Goal: Use online tool/utility: Utilize a website feature to perform a specific function

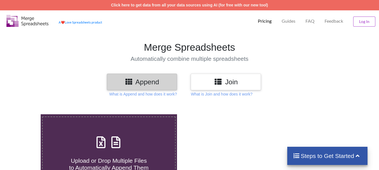
click at [109, 139] on icon at bounding box center [116, 140] width 14 height 12
click at [25, 114] on input "Upload or Drop Multiple Files to Automatically Append Them" at bounding box center [25, 114] width 0 height 0
type input "C:\fakepath\DT_02_rhino_A488cenpc_670jockey_570burdock_P2_R3D_PRJ_PLY_STATS.csv"
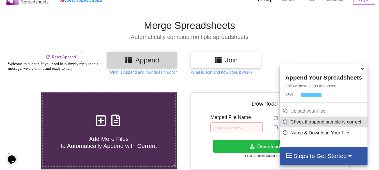
scroll to position [20, 0]
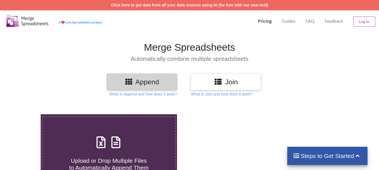
scroll to position [26, 0]
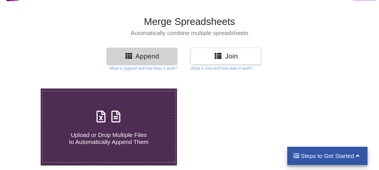
click at [57, 106] on label "Upload or Drop Multiple Files to Automatically Append Them" at bounding box center [108, 127] width 133 height 72
click at [25, 89] on input "Upload or Drop Multiple Files to Automatically Append Them" at bounding box center [25, 89] width 0 height 0
type input "C:\fakepath\DT_02_rhino_a488cenpc_670jockey_570burdock_P1_R3D_PRJ_PLY_STATS.csv"
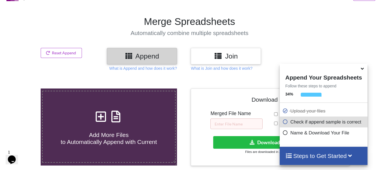
scroll to position [218, 0]
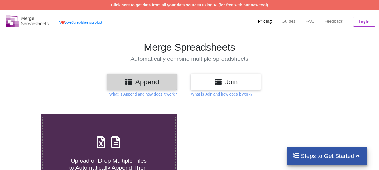
click at [102, 145] on icon at bounding box center [101, 140] width 14 height 12
click at [25, 114] on input "Upload or Drop Multiple Files to Automatically Append Them" at bounding box center [25, 114] width 0 height 0
type input "C:\fakepath\DT_02_rhino_A488cenpc_670jockey_570burdock_P1_R3D_PRJ_PLY_STATS.csv"
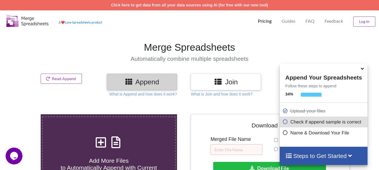
scroll to position [218, 0]
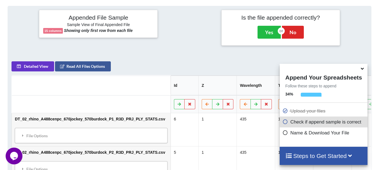
click at [361, 69] on icon at bounding box center [362, 67] width 6 height 5
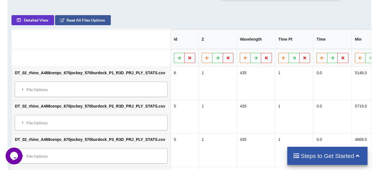
scroll to position [279, 0]
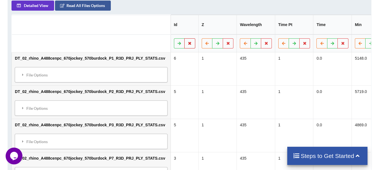
click at [184, 42] on button at bounding box center [189, 43] width 11 height 10
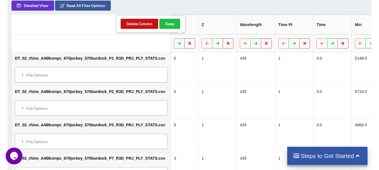
click at [147, 25] on button "Delete Column" at bounding box center [140, 24] width 38 height 10
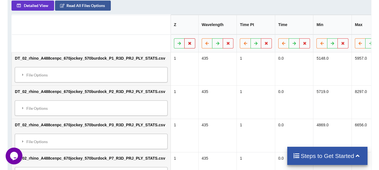
click at [184, 38] on button at bounding box center [189, 43] width 11 height 10
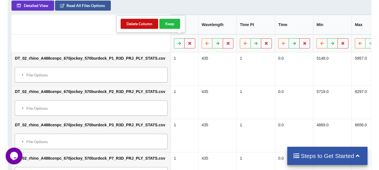
click at [146, 25] on button "Delete Column" at bounding box center [140, 24] width 38 height 10
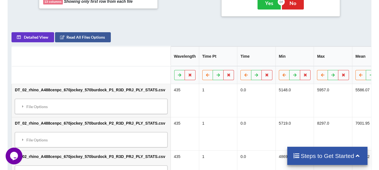
scroll to position [245, 0]
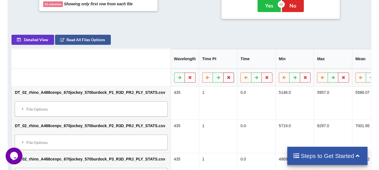
click at [226, 76] on icon at bounding box center [228, 77] width 5 height 3
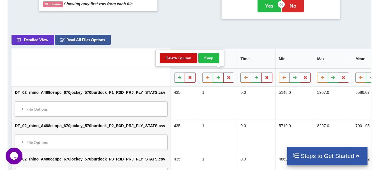
click at [190, 62] on button "Delete Column" at bounding box center [179, 58] width 38 height 10
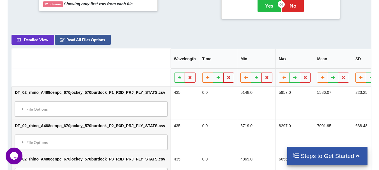
click at [226, 76] on icon at bounding box center [228, 77] width 5 height 3
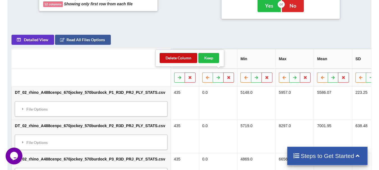
click at [191, 57] on button "Delete Column" at bounding box center [179, 58] width 38 height 10
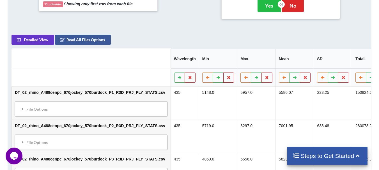
click at [223, 73] on button at bounding box center [228, 78] width 11 height 10
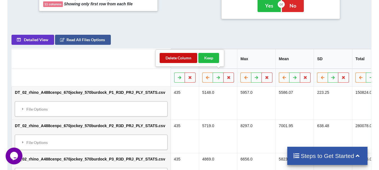
click at [191, 58] on button "Delete Column" at bounding box center [179, 58] width 38 height 10
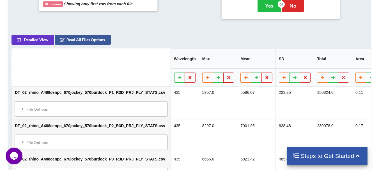
click at [223, 73] on button at bounding box center [228, 78] width 11 height 10
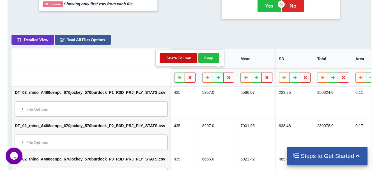
click at [186, 59] on button "Delete Column" at bounding box center [179, 58] width 38 height 10
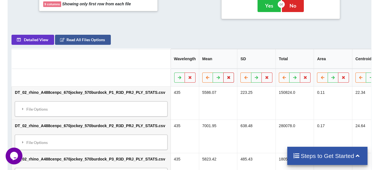
click at [226, 76] on icon at bounding box center [228, 77] width 5 height 3
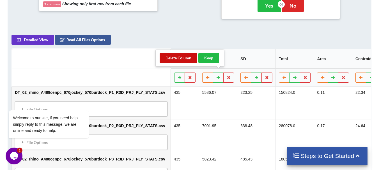
click at [192, 61] on button "Delete Column" at bounding box center [179, 58] width 38 height 10
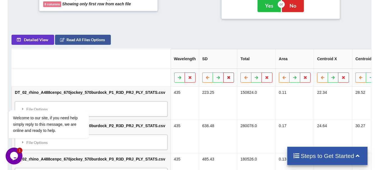
click at [223, 75] on button at bounding box center [228, 78] width 11 height 10
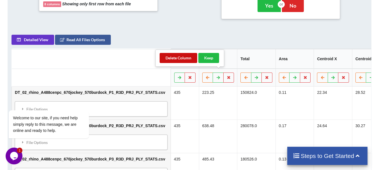
click at [189, 58] on button "Delete Column" at bounding box center [179, 58] width 38 height 10
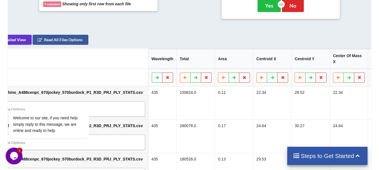
scroll to position [0, 38]
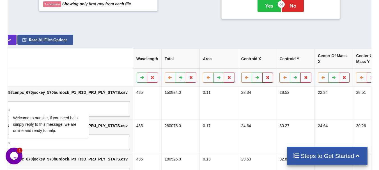
click at [262, 73] on button at bounding box center [267, 78] width 11 height 10
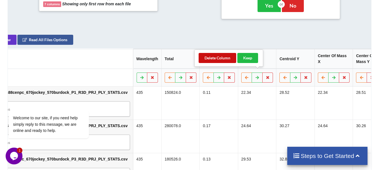
click at [224, 53] on button "Delete Column" at bounding box center [218, 58] width 38 height 10
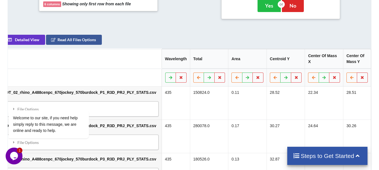
scroll to position [0, 0]
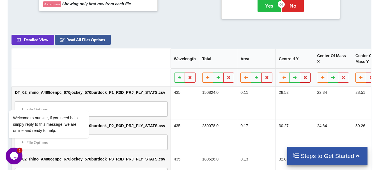
click at [300, 73] on button at bounding box center [305, 78] width 11 height 10
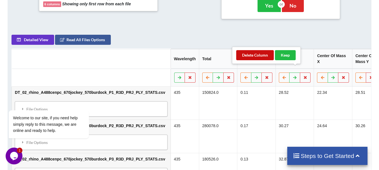
click at [257, 58] on button "Delete Column" at bounding box center [255, 55] width 38 height 10
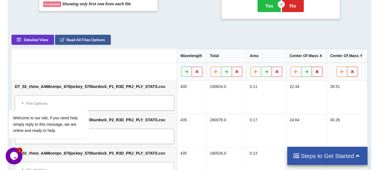
click at [318, 70] on icon at bounding box center [317, 71] width 5 height 3
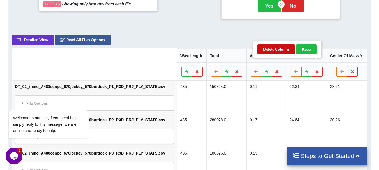
click at [279, 51] on button "Delete Column" at bounding box center [276, 49] width 38 height 10
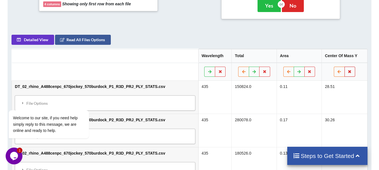
click at [348, 70] on icon at bounding box center [349, 71] width 5 height 3
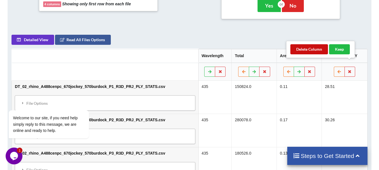
click at [314, 52] on button "Delete Column" at bounding box center [309, 49] width 38 height 10
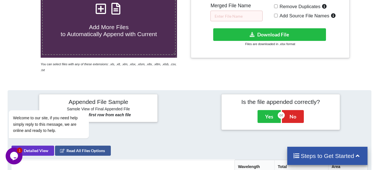
scroll to position [129, 0]
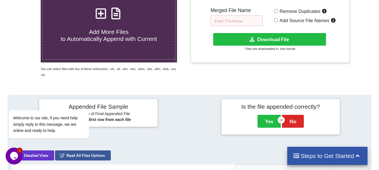
click at [257, 23] on input "text" at bounding box center [236, 20] width 52 height 11
click at [250, 20] on input "DT_02_merged_ago3_ovary1_7.21" at bounding box center [236, 20] width 52 height 11
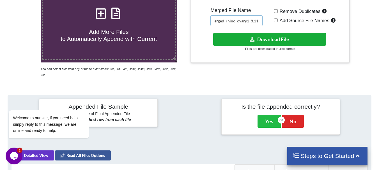
type input "DT_02_merged_rhino_ovary1_8.11"
click at [251, 34] on button "Download File" at bounding box center [269, 39] width 113 height 13
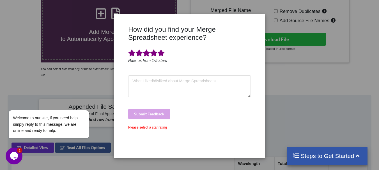
click at [159, 55] on span at bounding box center [160, 53] width 7 height 8
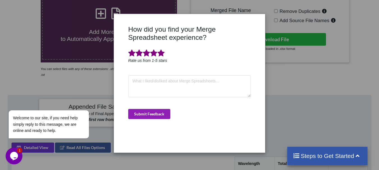
click at [148, 112] on button "Submit Feedback" at bounding box center [149, 114] width 42 height 10
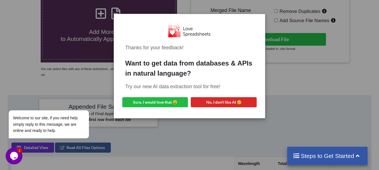
click at [45, 41] on div "Thanks for your feedback! Want to get data from databases & APIs in natural lan…" at bounding box center [189, 85] width 379 height 170
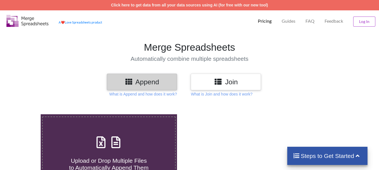
scroll to position [129, 0]
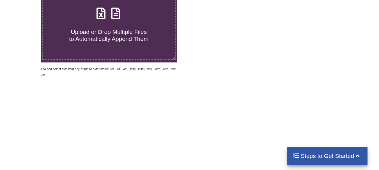
click at [90, 40] on span "Upload or Drop Multiple Files to Automatically Append Them" at bounding box center [108, 35] width 79 height 13
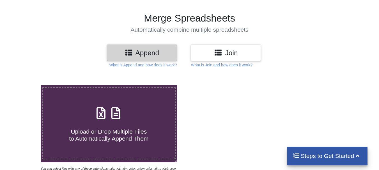
type input "C:\fakepath\DT_02_rhino_a488cenpc_670jockey_570burdock_P1_R3D_PRJ_PLY_STATS.csv"
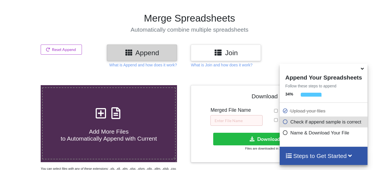
scroll to position [218, 0]
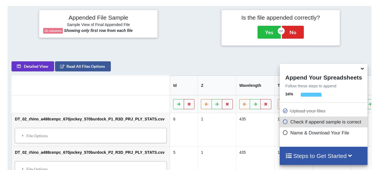
click at [360, 72] on span at bounding box center [362, 69] width 7 height 6
click at [187, 102] on icon at bounding box center [189, 103] width 5 height 3
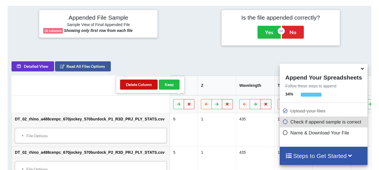
click at [136, 86] on button "Delete Column" at bounding box center [139, 85] width 38 height 10
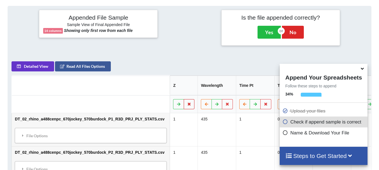
click at [184, 100] on button at bounding box center [189, 104] width 11 height 10
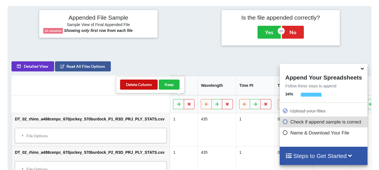
click at [149, 87] on button "Delete Column" at bounding box center [139, 85] width 38 height 10
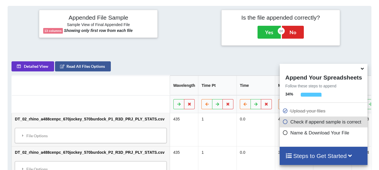
click at [362, 69] on icon at bounding box center [362, 67] width 6 height 5
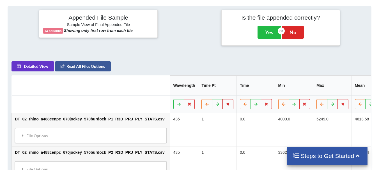
click at [225, 102] on icon at bounding box center [227, 103] width 5 height 3
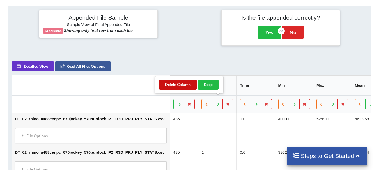
click at [188, 82] on button "Delete Column" at bounding box center [178, 85] width 38 height 10
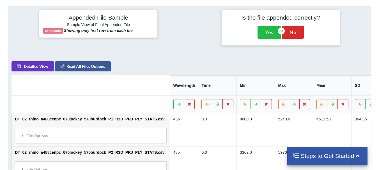
click at [222, 99] on button at bounding box center [227, 104] width 11 height 10
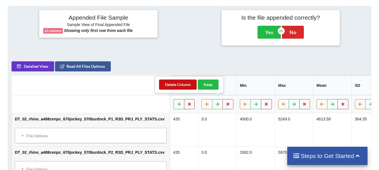
click at [192, 88] on button "Delete Column" at bounding box center [178, 85] width 38 height 10
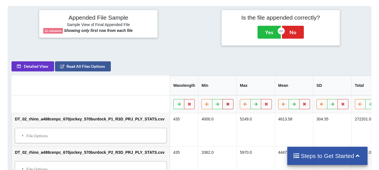
click at [222, 102] on button at bounding box center [227, 104] width 11 height 10
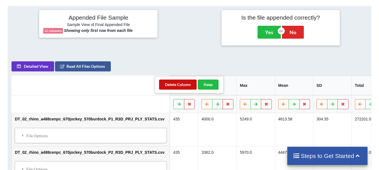
click at [195, 87] on button "Delete Column" at bounding box center [178, 85] width 38 height 10
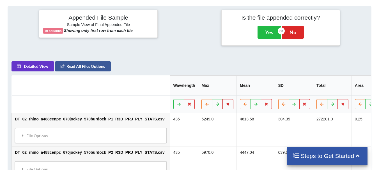
click at [222, 102] on button at bounding box center [227, 104] width 11 height 10
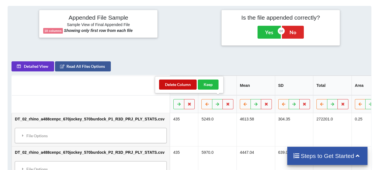
click at [193, 85] on button "Delete Column" at bounding box center [178, 85] width 38 height 10
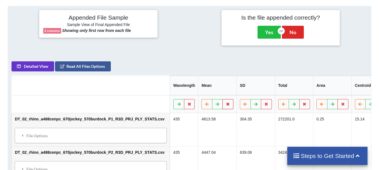
click at [225, 102] on icon at bounding box center [227, 103] width 5 height 3
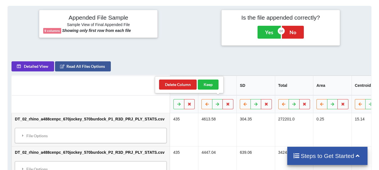
click at [236, 90] on th "SD" at bounding box center [255, 86] width 38 height 20
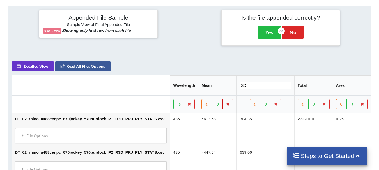
click at [225, 102] on icon at bounding box center [227, 103] width 5 height 3
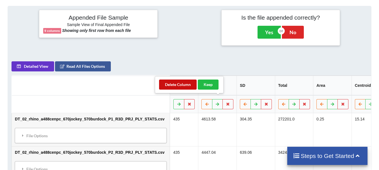
click at [186, 87] on button "Delete Column" at bounding box center [178, 85] width 38 height 10
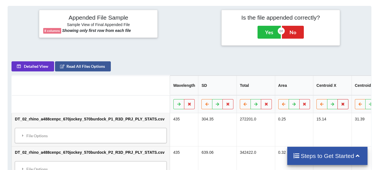
click at [337, 99] on button at bounding box center [342, 104] width 11 height 10
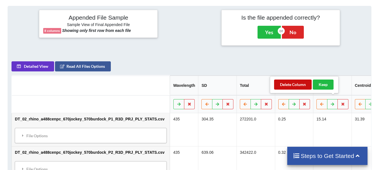
click at [301, 82] on button "Delete Column" at bounding box center [293, 85] width 38 height 10
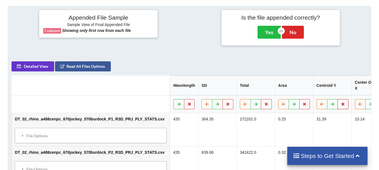
click at [340, 102] on icon at bounding box center [342, 103] width 5 height 3
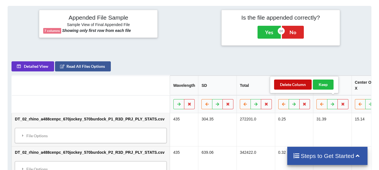
click at [299, 86] on button "Delete Column" at bounding box center [293, 85] width 38 height 10
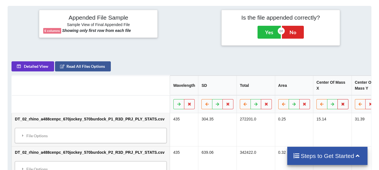
click at [337, 99] on button at bounding box center [342, 104] width 11 height 10
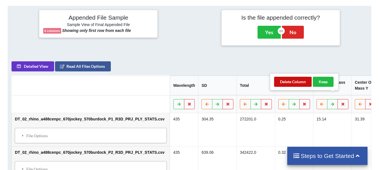
click at [300, 83] on button "Delete Column" at bounding box center [293, 82] width 38 height 10
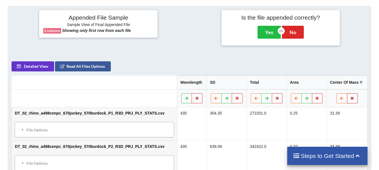
click at [351, 96] on button at bounding box center [352, 98] width 11 height 10
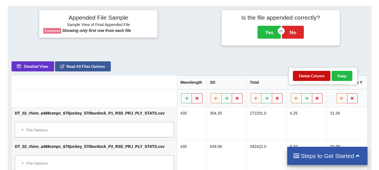
click at [315, 80] on button "Delete Column" at bounding box center [312, 76] width 38 height 10
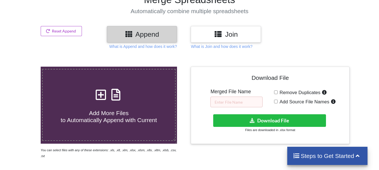
scroll to position [99, 0]
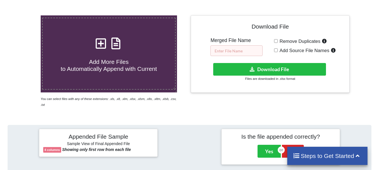
click at [225, 55] on input "text" at bounding box center [236, 50] width 52 height 11
click at [252, 50] on input "DT_02_merged_ago3_ovary1_7.21" at bounding box center [236, 50] width 52 height 11
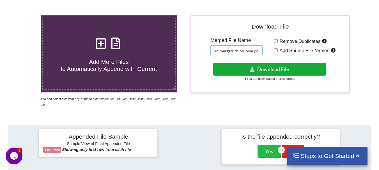
type input "DT_02_merged_rhino_ovary2_7.21"
click at [252, 69] on icon at bounding box center [252, 69] width 6 height 4
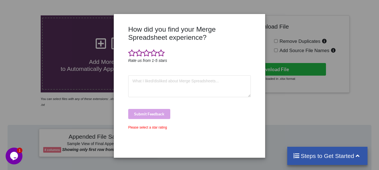
click at [319, 27] on div "How did you find your Merge Spreadsheet experience? Rate us from 1-5 stars Subm…" at bounding box center [189, 85] width 379 height 170
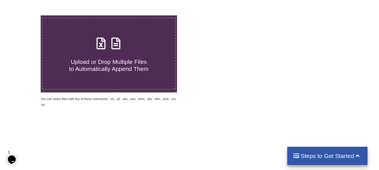
click at [72, 66] on span "Upload or Drop Multiple Files to Automatically Append Them" at bounding box center [108, 65] width 79 height 13
click at [25, 15] on input "Upload or Drop Multiple Files to Automatically Append Them" at bounding box center [25, 15] width 0 height 0
